Goal: Information Seeking & Learning: Check status

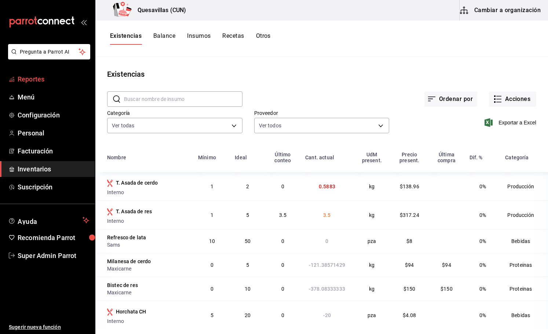
click at [45, 79] on span "Reportes" at bounding box center [53, 79] width 71 height 10
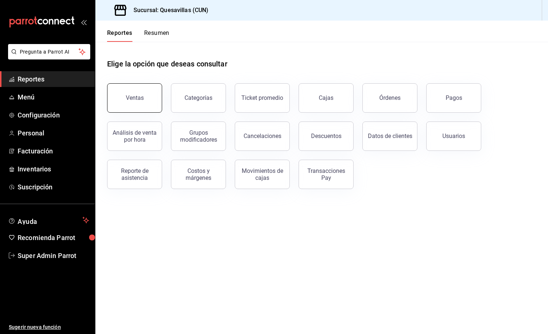
click at [153, 109] on button "Ventas" at bounding box center [134, 97] width 55 height 29
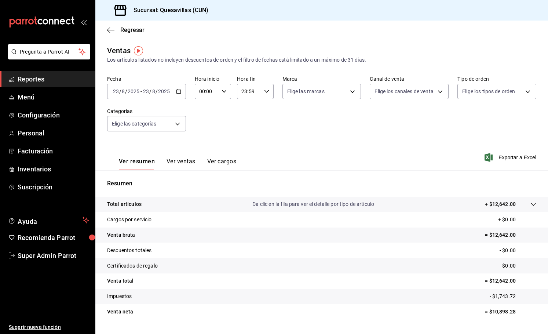
click at [171, 87] on div "[DATE] [DATE] - [DATE] [DATE]" at bounding box center [146, 91] width 79 height 15
click at [141, 129] on span "Ayer" at bounding box center [141, 130] width 57 height 8
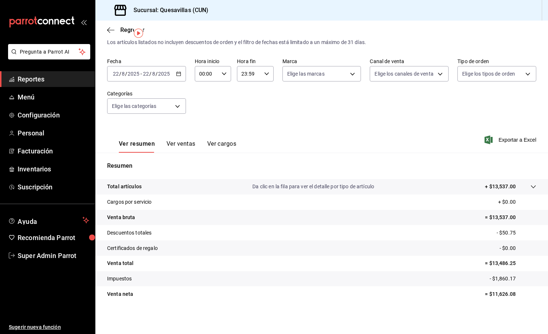
scroll to position [17, 0]
click at [426, 181] on tr "Total artículos Da clic en la fila para ver el detalle por tipo de artículo + $…" at bounding box center [321, 186] width 452 height 15
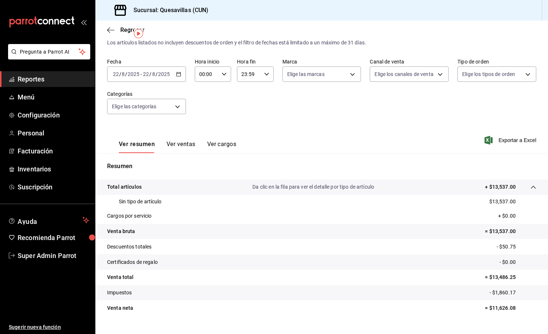
click at [394, 144] on div "Ver resumen Ver ventas Ver cargos Exportar a Excel" at bounding box center [321, 138] width 452 height 30
